Goal: Information Seeking & Learning: Learn about a topic

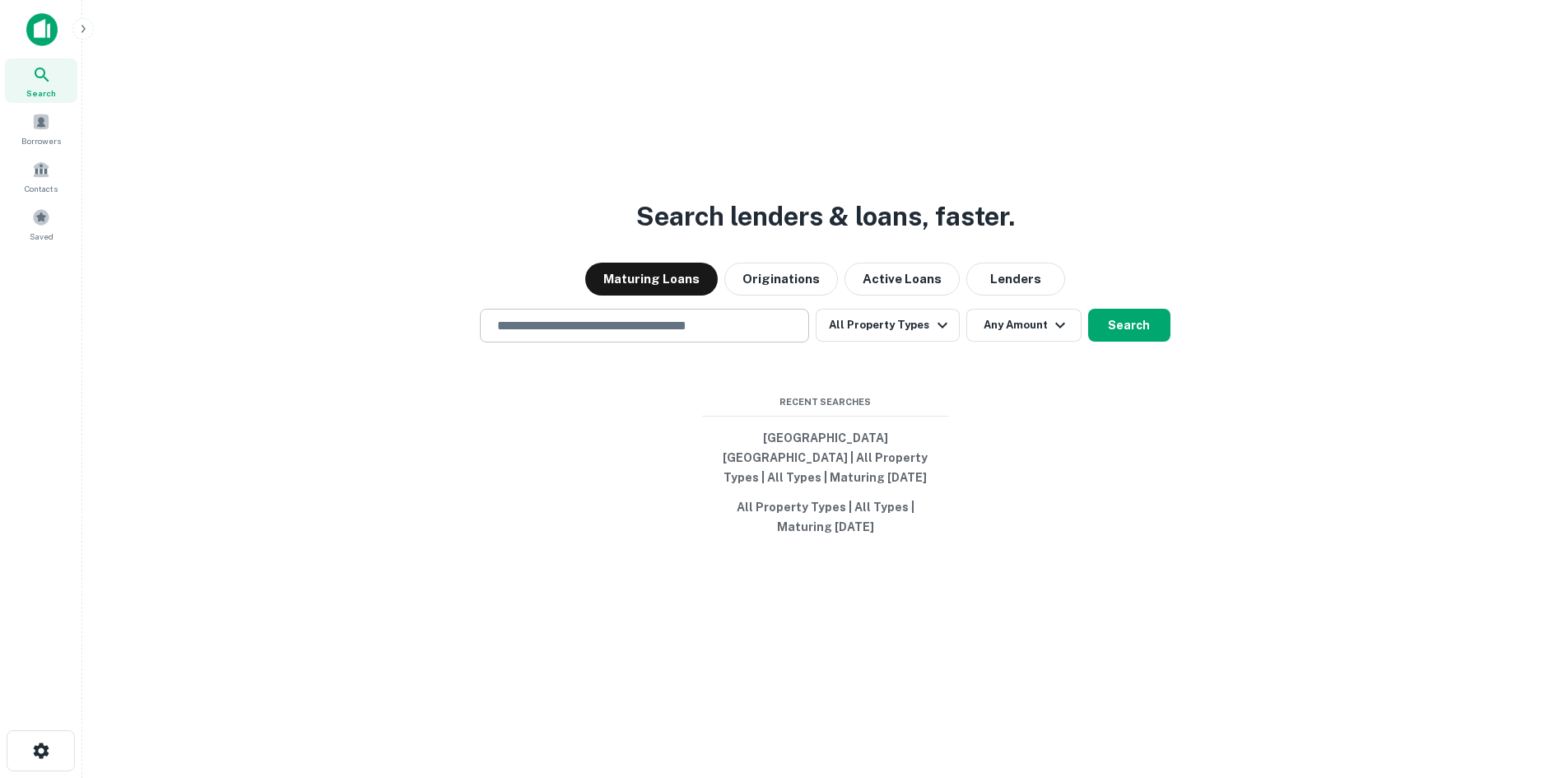
click at [600, 322] on div "​" at bounding box center [644, 325] width 330 height 33
click at [785, 295] on button "Originations" at bounding box center [781, 279] width 114 height 33
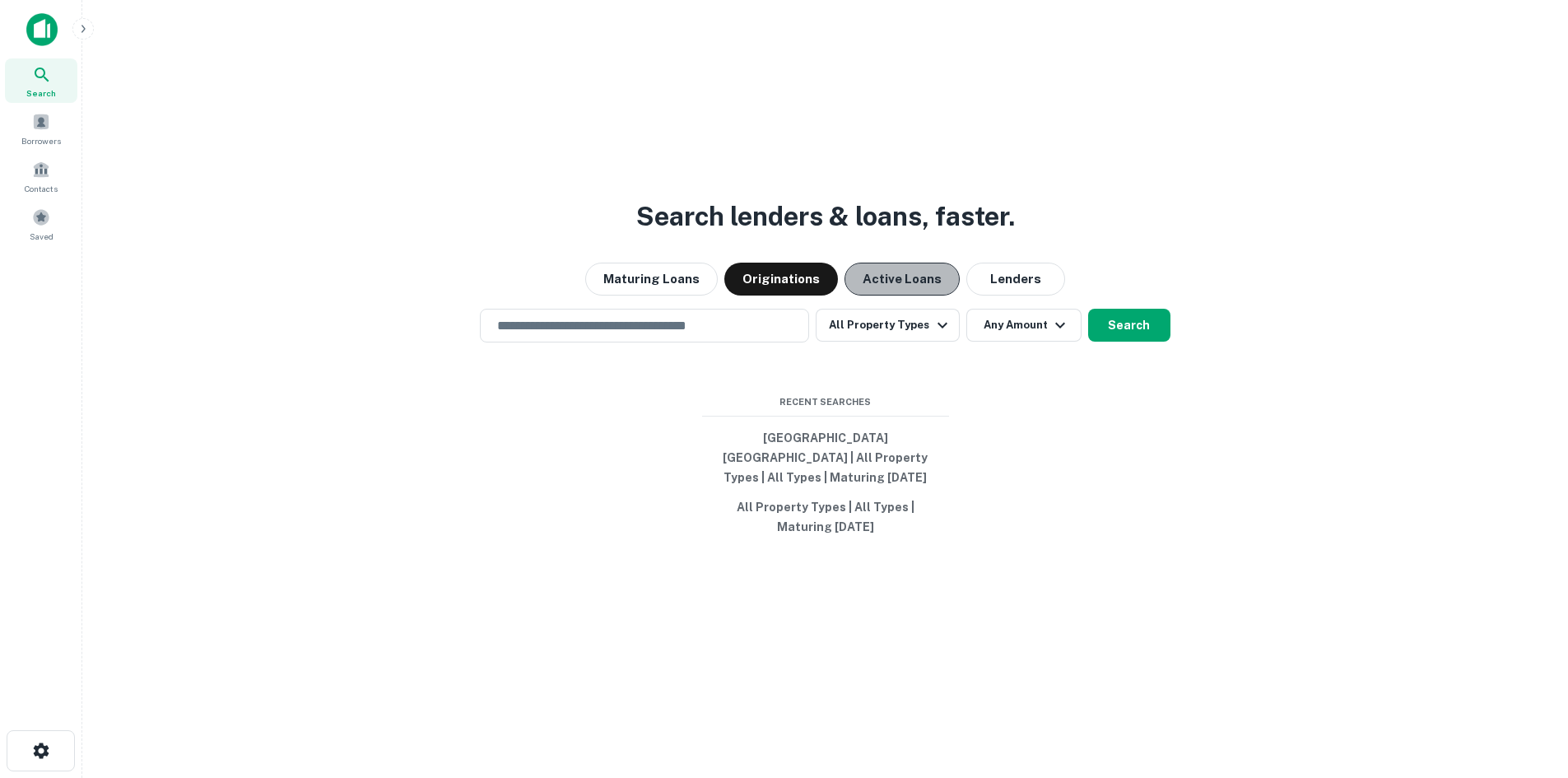
click at [901, 290] on button "Active Loans" at bounding box center [902, 279] width 116 height 33
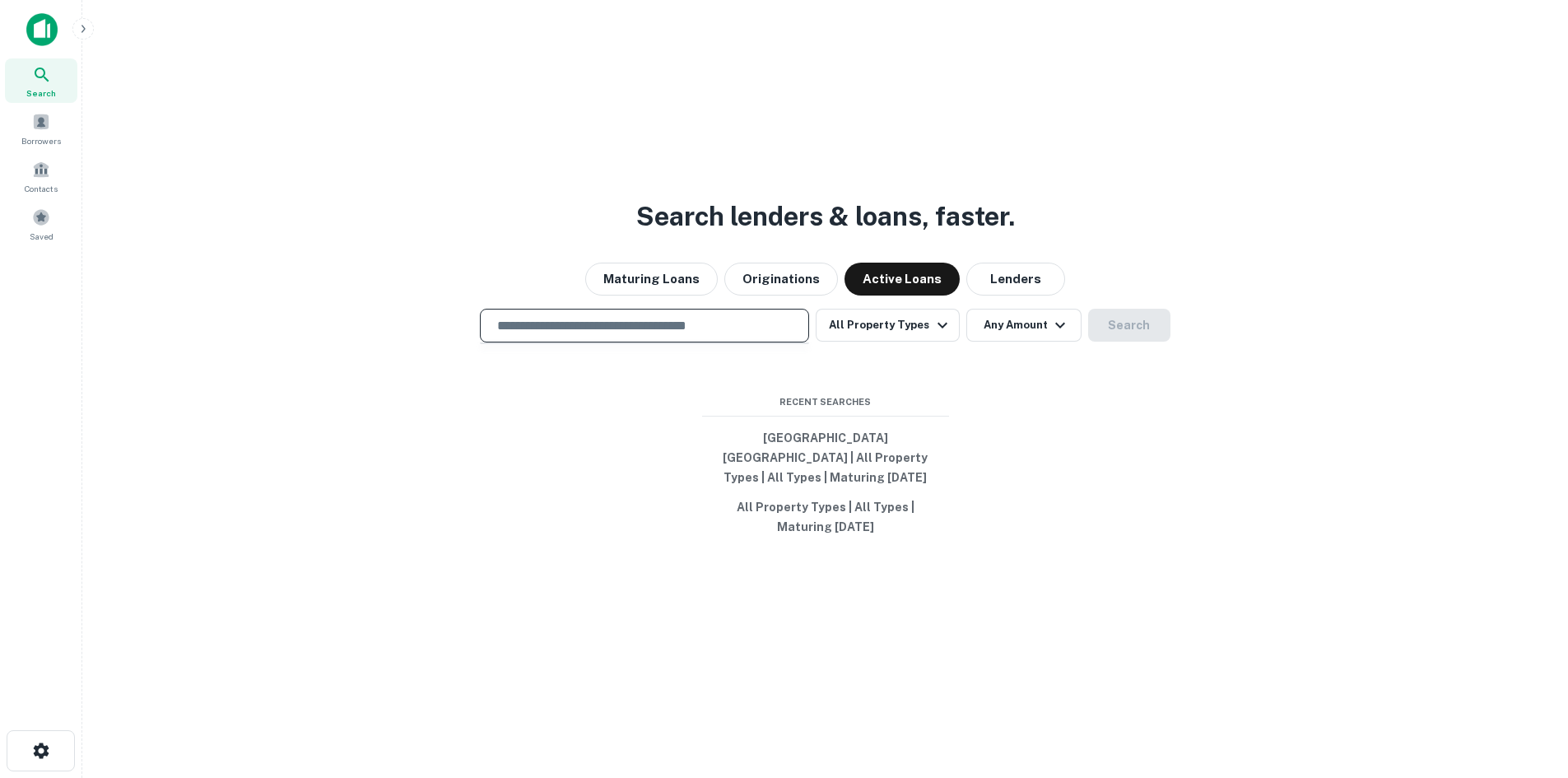
click at [724, 332] on input "text" at bounding box center [644, 325] width 314 height 19
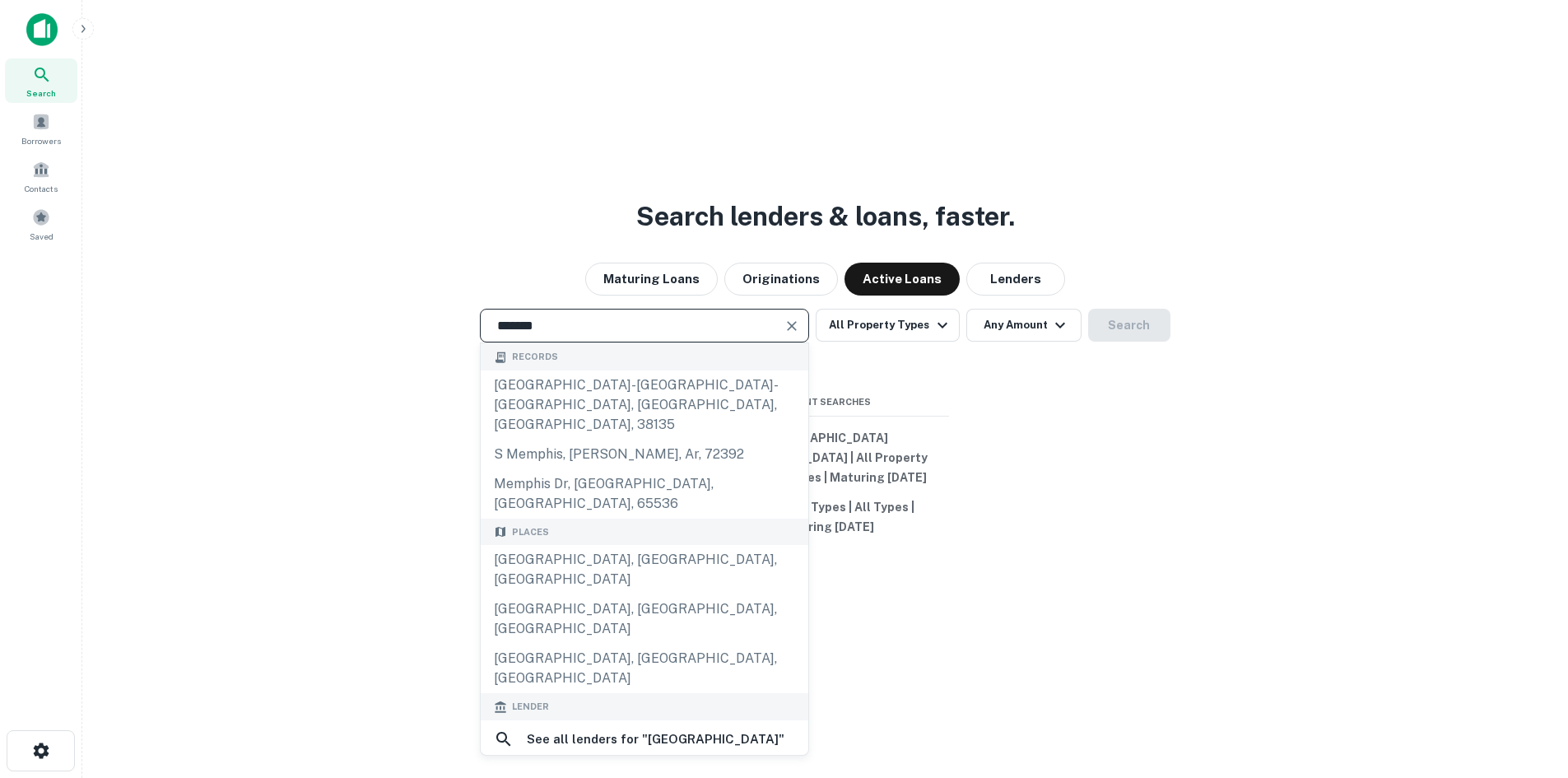
type input "**********"
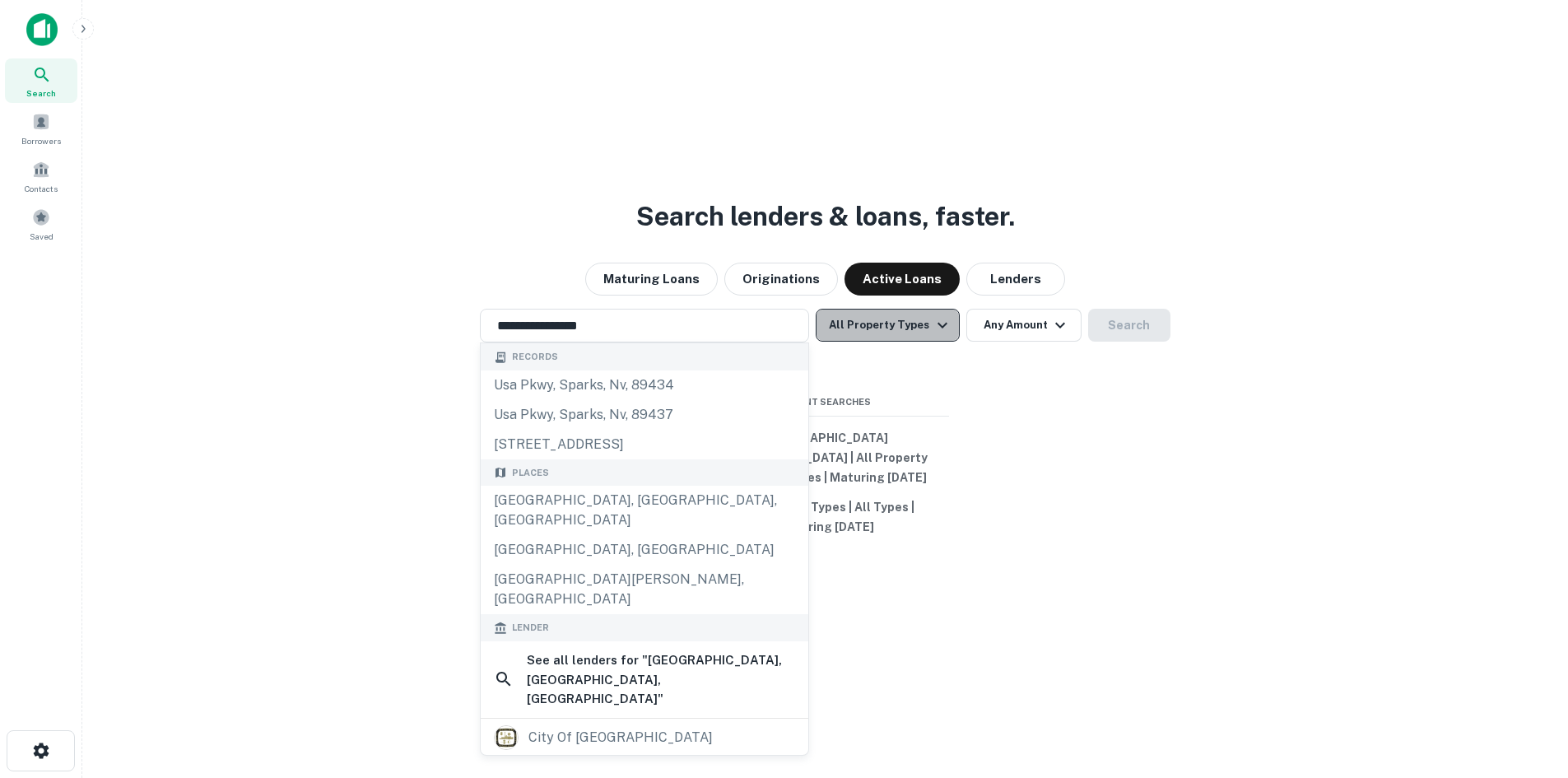
click at [905, 341] on button "All Property Types" at bounding box center [887, 325] width 143 height 33
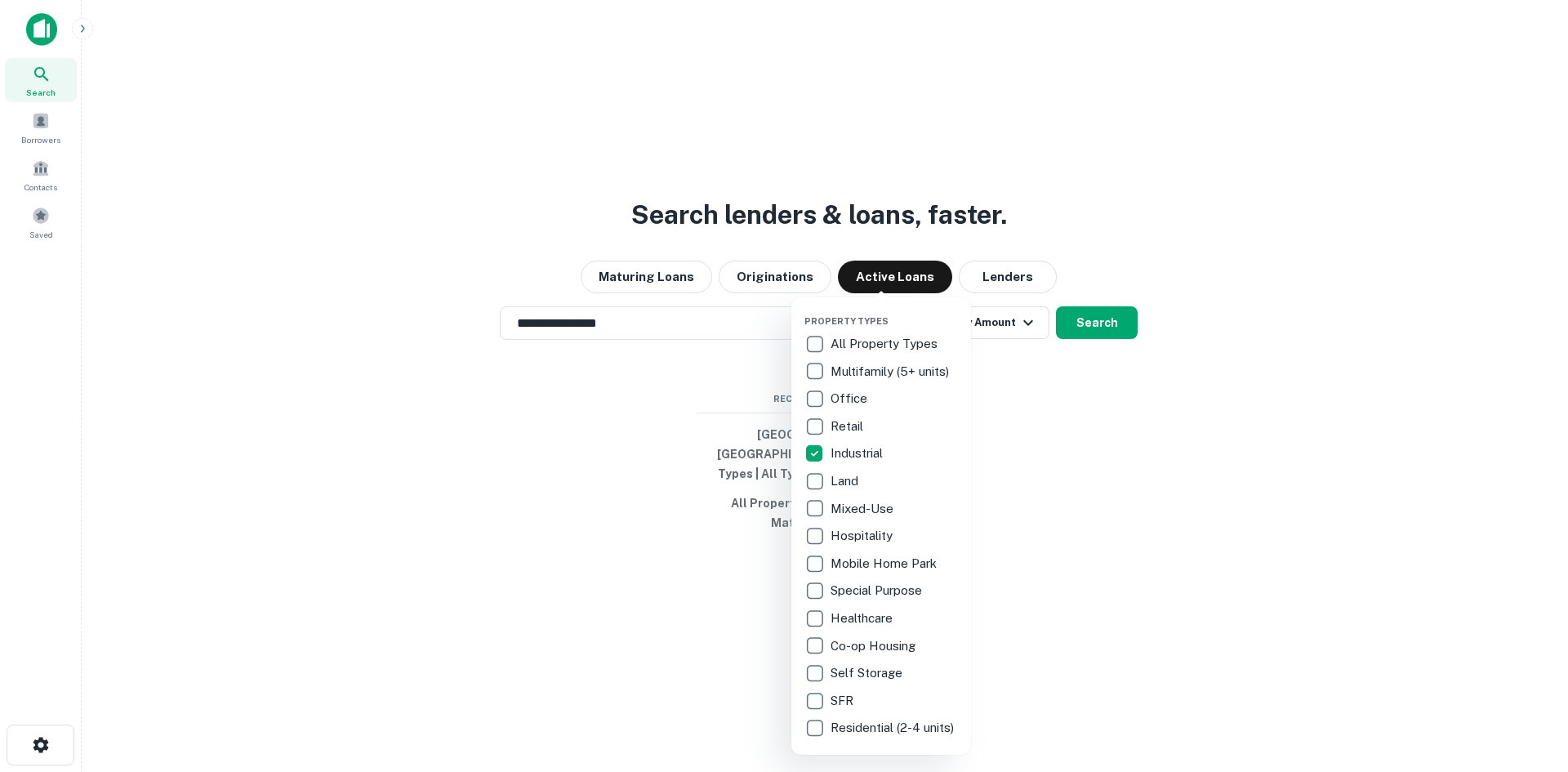
click at [1008, 340] on div at bounding box center [784, 386] width 1568 height 772
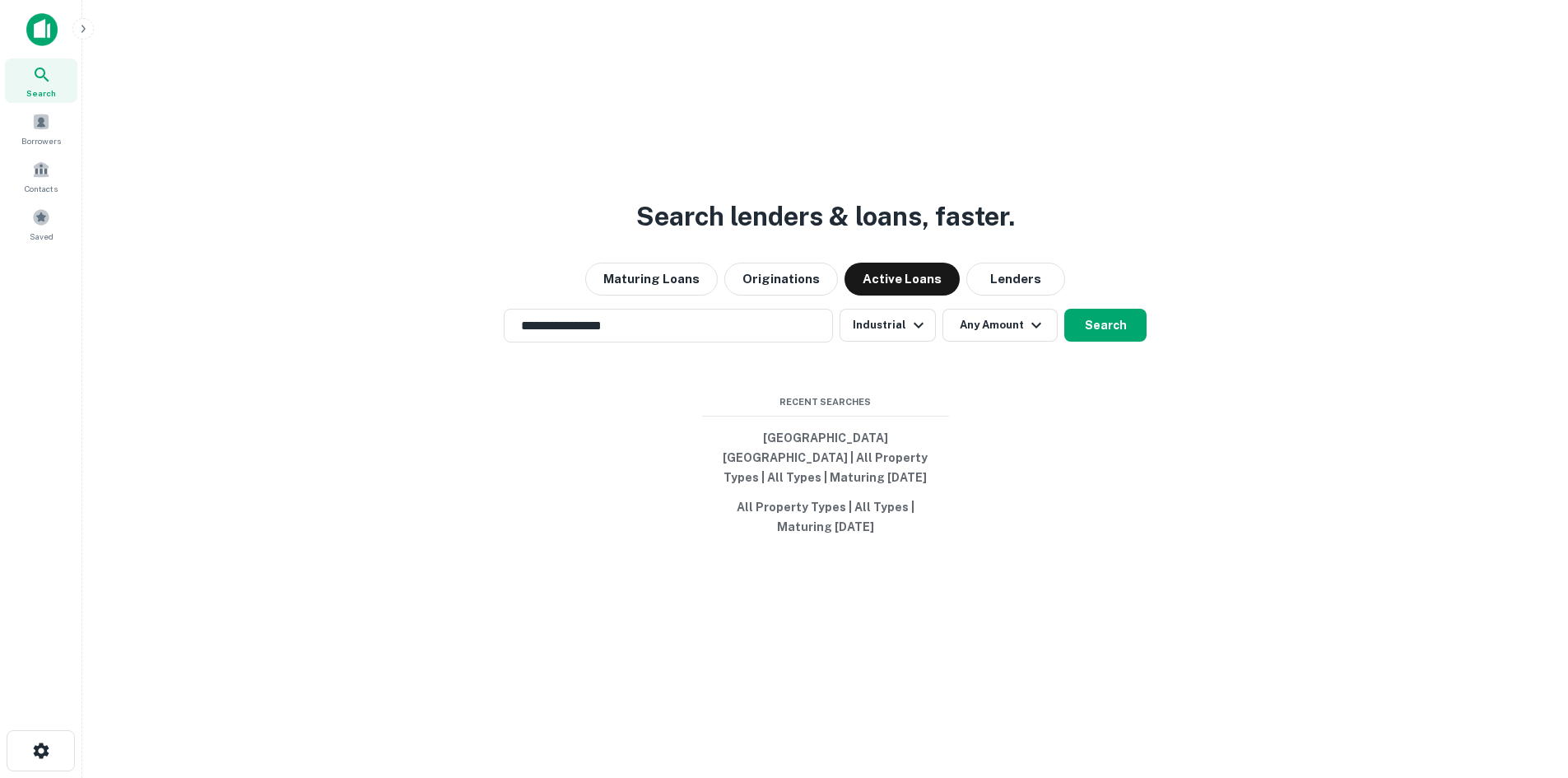
click at [1022, 330] on button "Any Amount" at bounding box center [1000, 325] width 116 height 33
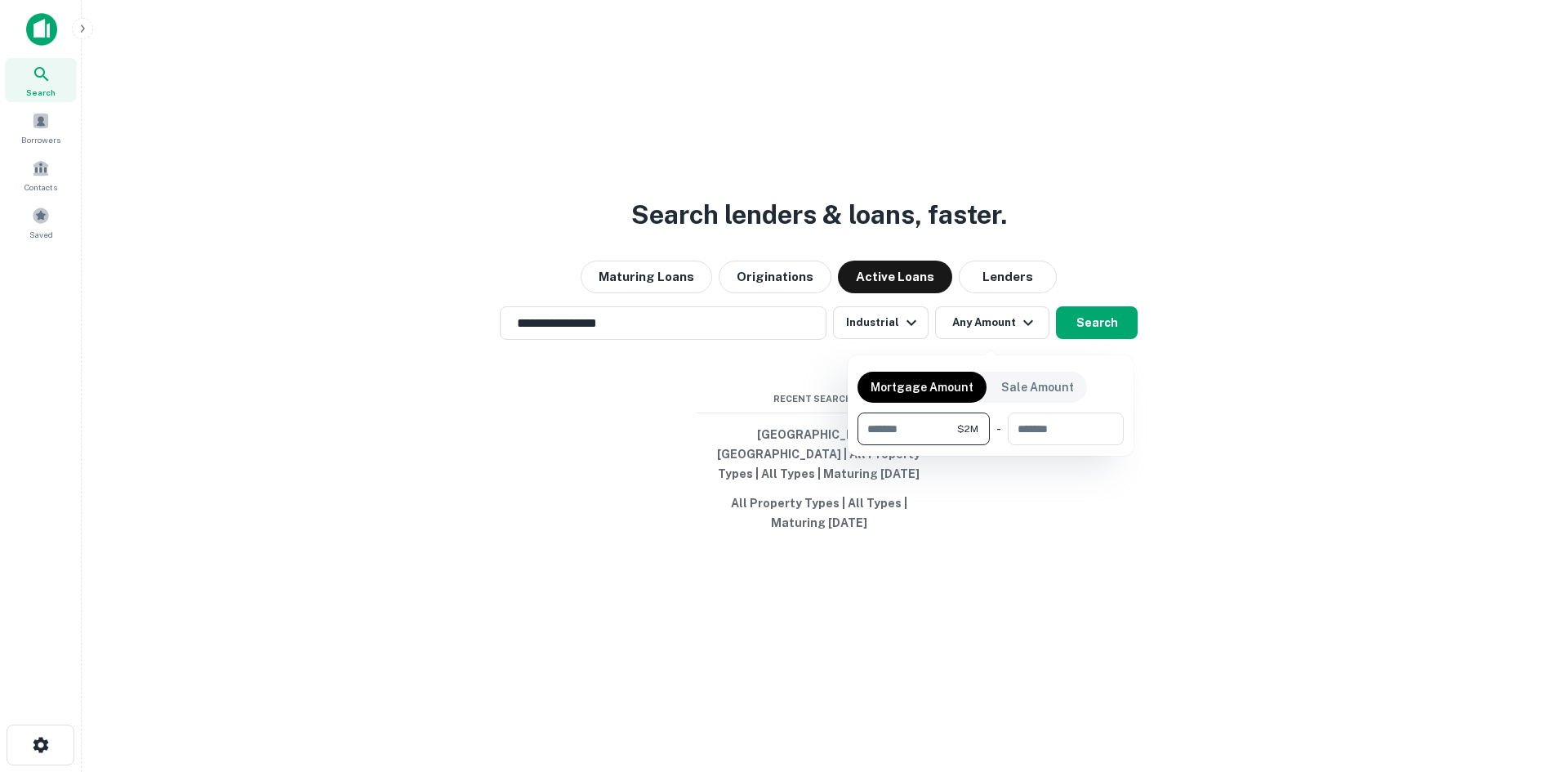
type input "*******"
click at [1117, 329] on div at bounding box center [784, 386] width 1568 height 772
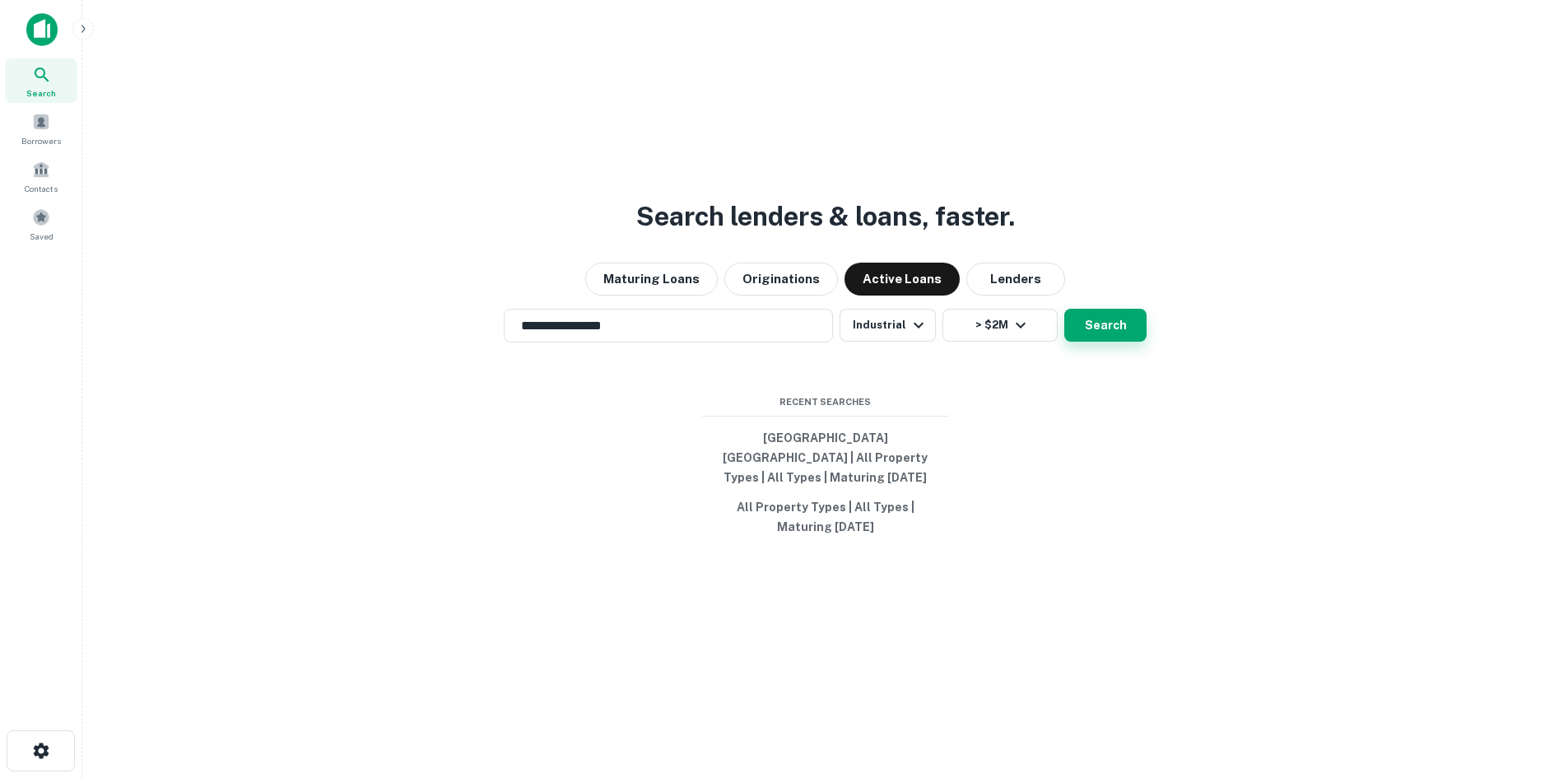
click at [1123, 334] on button "Search" at bounding box center [1106, 325] width 82 height 33
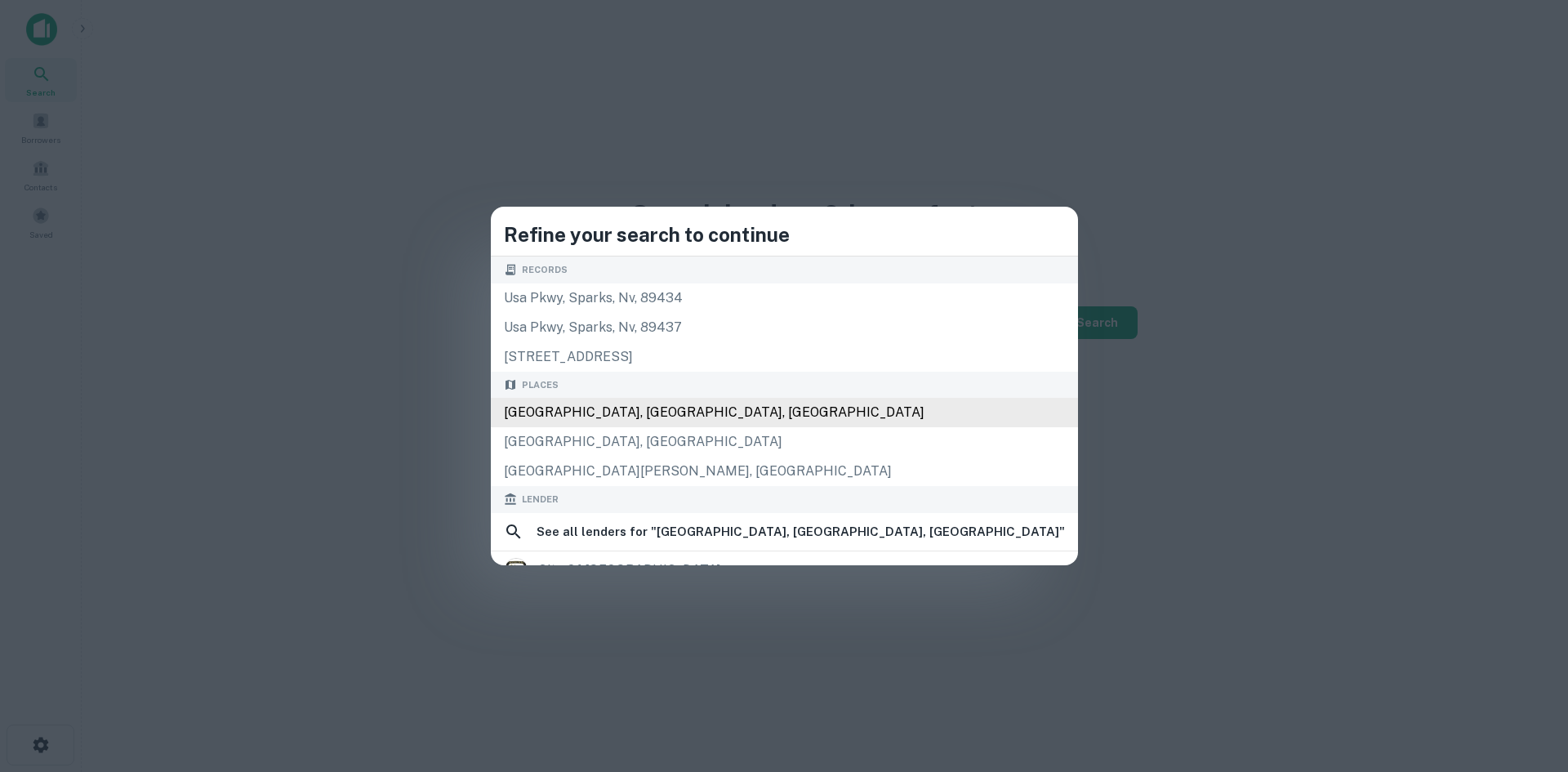
click at [749, 408] on div "[GEOGRAPHIC_DATA], [GEOGRAPHIC_DATA], [GEOGRAPHIC_DATA]" at bounding box center [784, 412] width 587 height 30
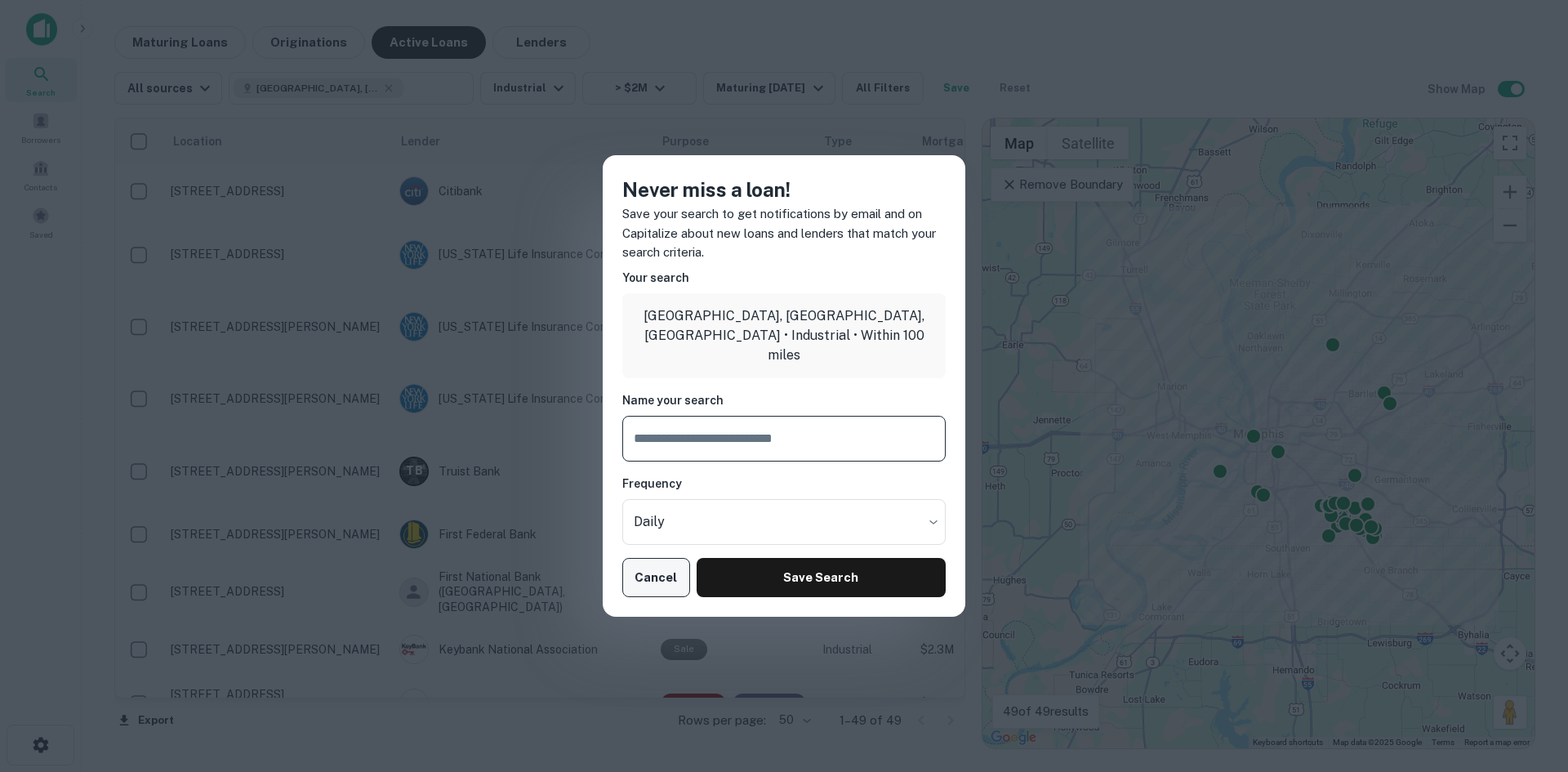
click at [657, 578] on button "Cancel" at bounding box center [656, 578] width 68 height 39
click at [651, 583] on button "Cancel" at bounding box center [656, 578] width 68 height 39
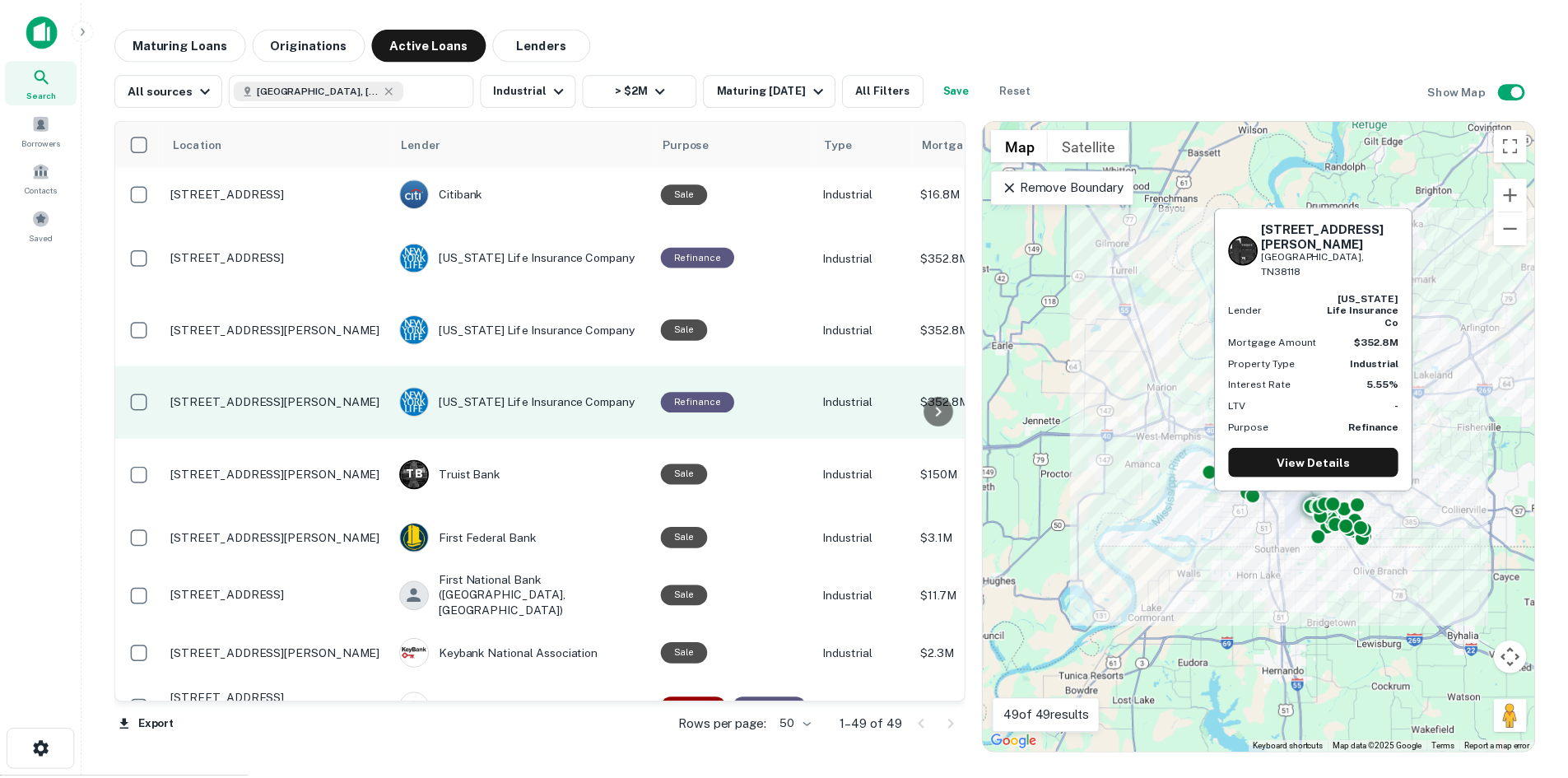
scroll to position [82, 0]
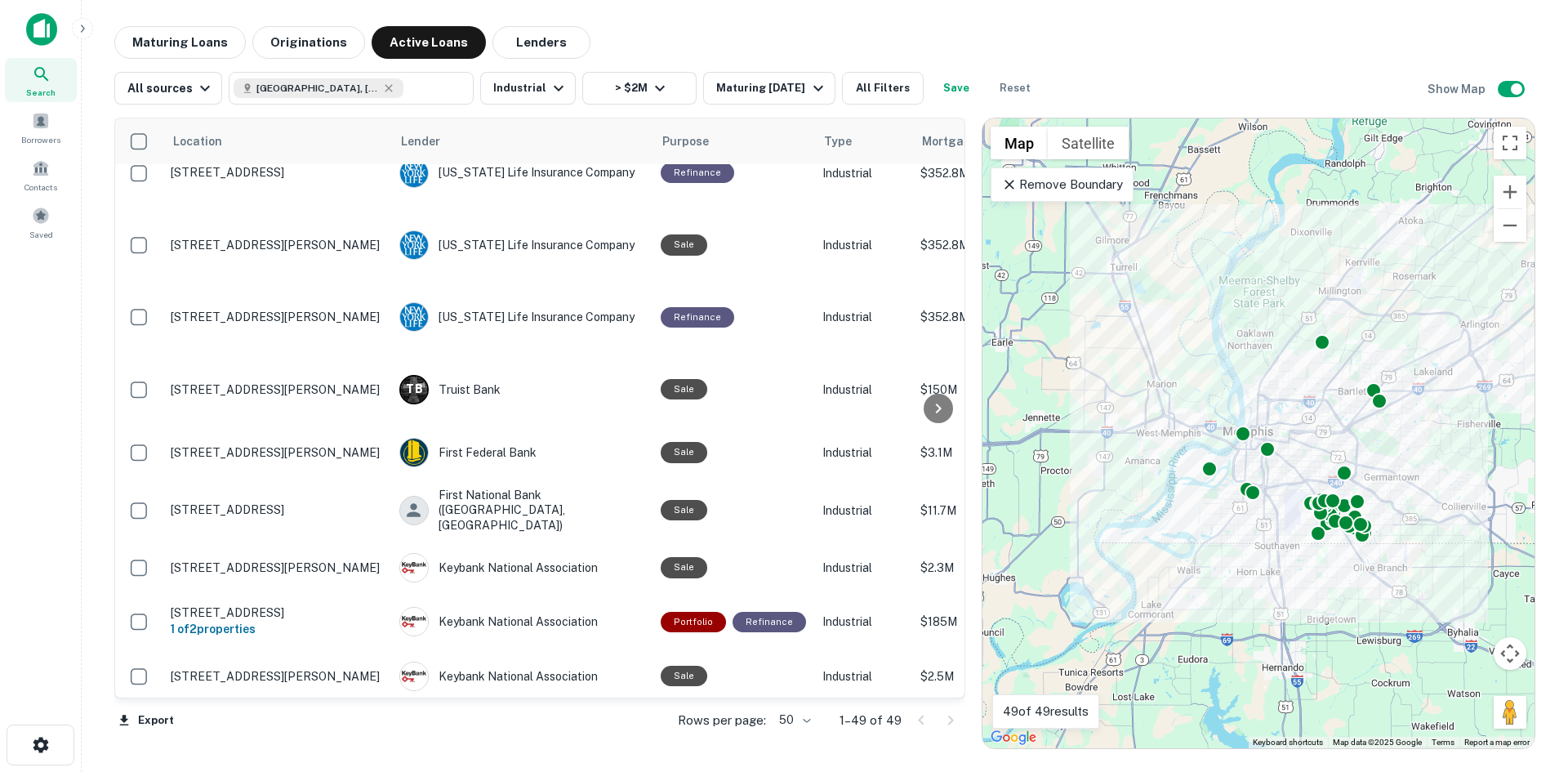
click at [44, 27] on img at bounding box center [42, 29] width 31 height 32
